Goal: Task Accomplishment & Management: Manage account settings

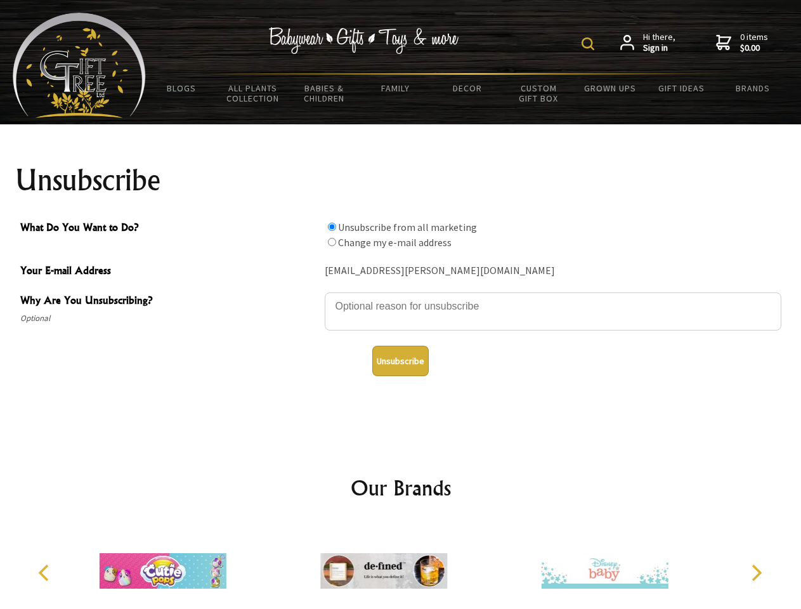
click at [590, 44] on img at bounding box center [588, 43] width 13 height 13
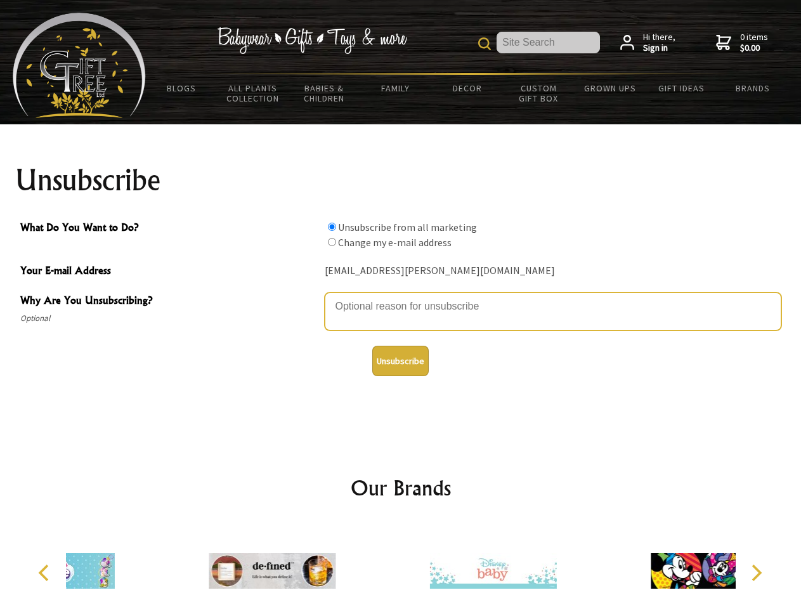
click at [401, 297] on textarea "Why Are You Unsubscribing?" at bounding box center [553, 311] width 457 height 38
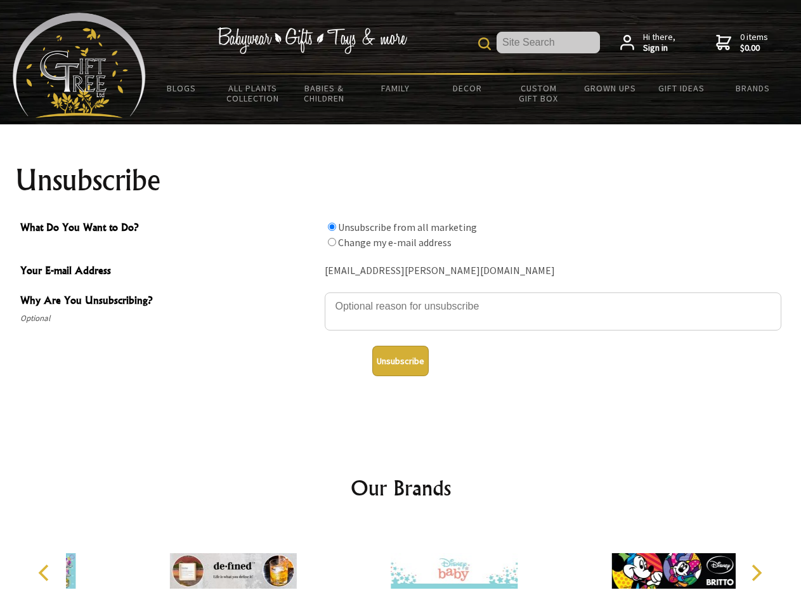
click at [332, 226] on input "What Do You Want to Do?" at bounding box center [332, 227] width 8 height 8
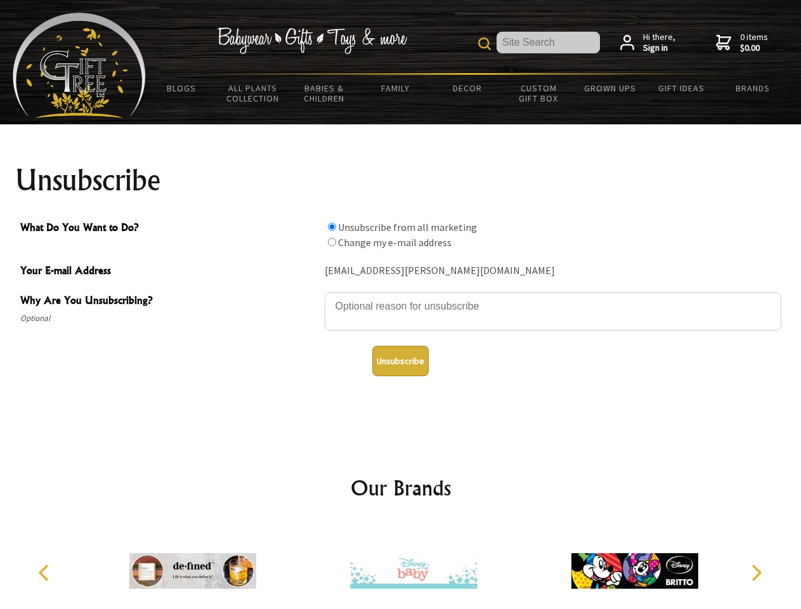
click at [332, 242] on input "What Do You Want to Do?" at bounding box center [332, 242] width 8 height 8
radio input "true"
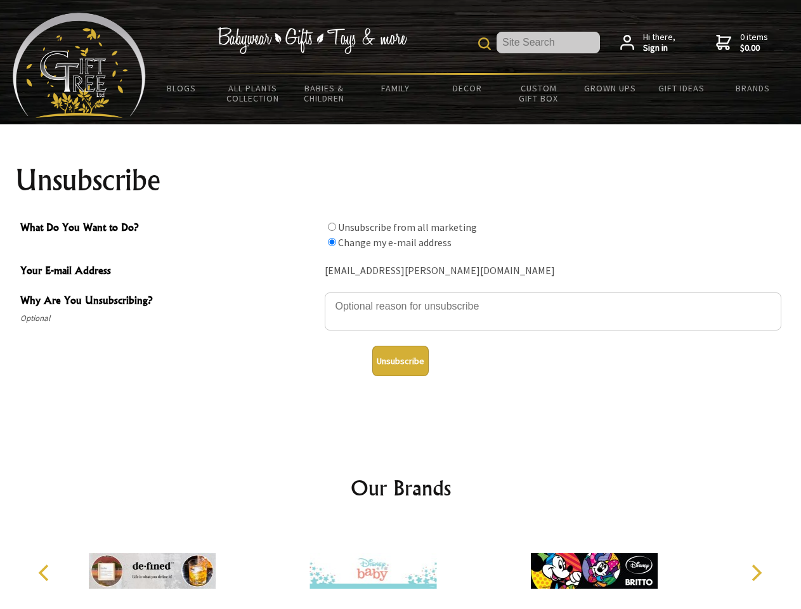
click at [400, 361] on button "Unsubscribe" at bounding box center [400, 361] width 56 height 30
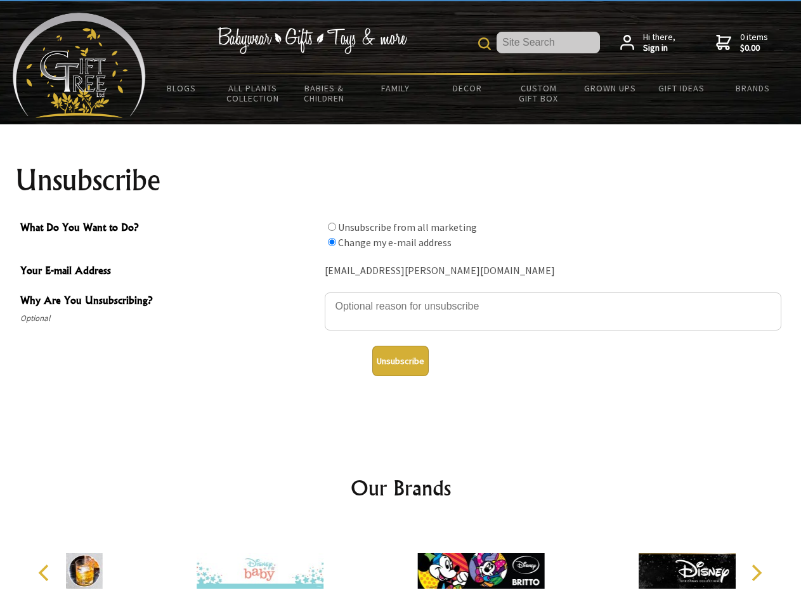
click at [46, 573] on icon "Previous" at bounding box center [45, 572] width 16 height 16
click at [756, 573] on icon "Next" at bounding box center [755, 572] width 16 height 16
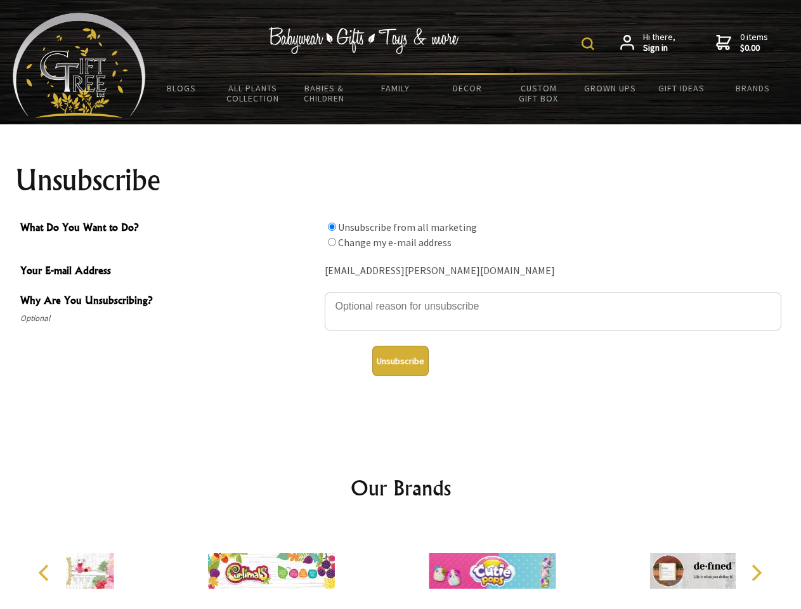
click at [590, 44] on img at bounding box center [588, 43] width 13 height 13
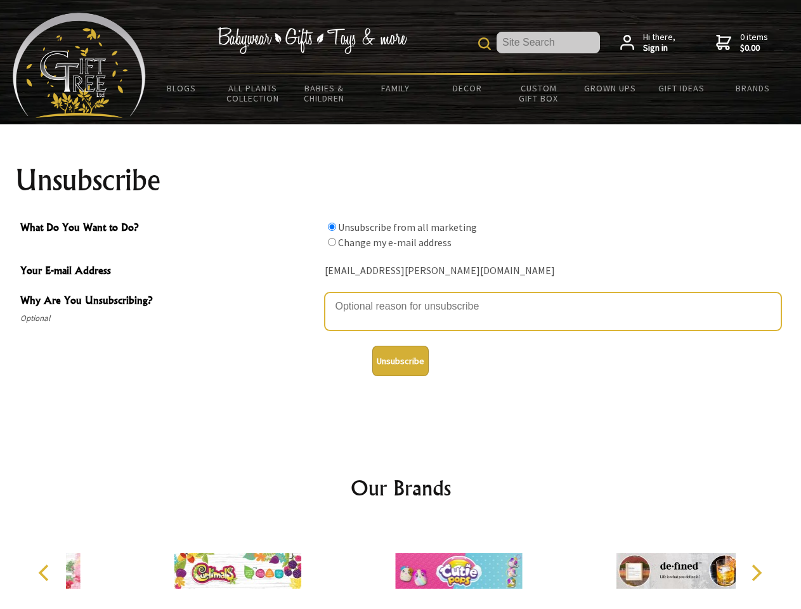
click at [401, 297] on textarea "Why Are You Unsubscribing?" at bounding box center [553, 311] width 457 height 38
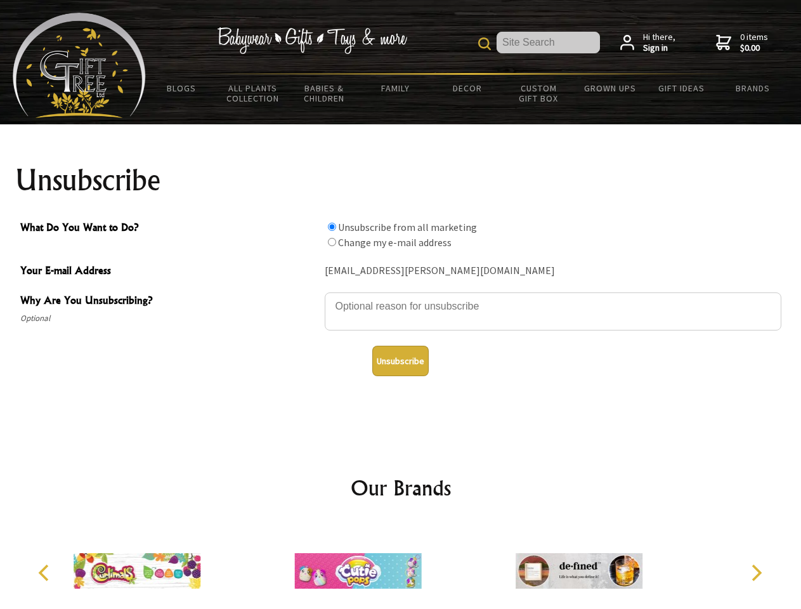
click at [332, 226] on input "What Do You Want to Do?" at bounding box center [332, 227] width 8 height 8
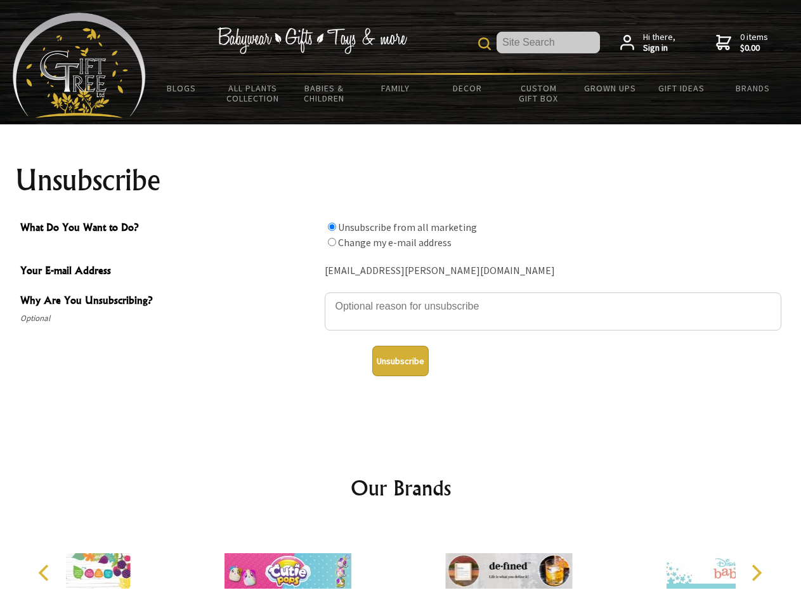
click at [332, 242] on input "What Do You Want to Do?" at bounding box center [332, 242] width 8 height 8
click at [400, 361] on button "Unsubscribe" at bounding box center [400, 361] width 56 height 30
radio input "true"
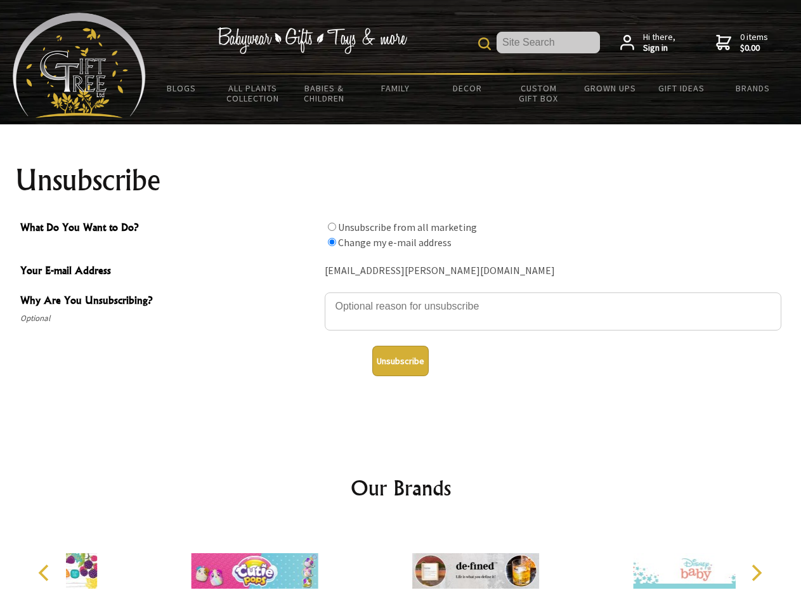
click at [401, 566] on div at bounding box center [475, 572] width 221 height 99
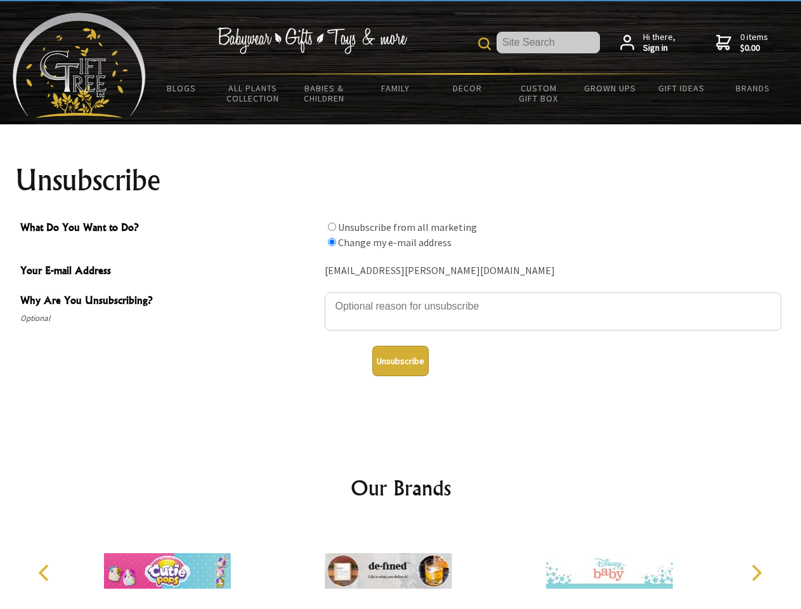
click at [46, 573] on icon "Previous" at bounding box center [45, 572] width 16 height 16
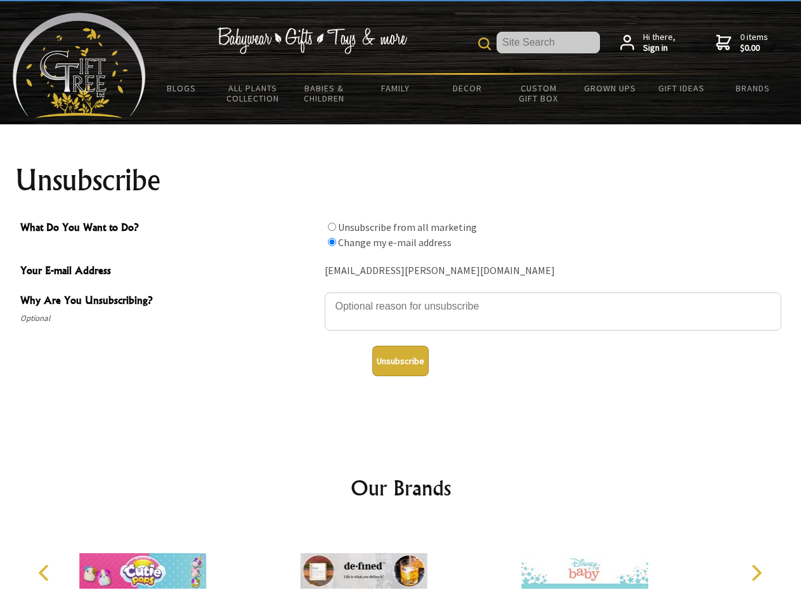
click at [756, 573] on icon "Next" at bounding box center [755, 572] width 16 height 16
